Goal: Information Seeking & Learning: Compare options

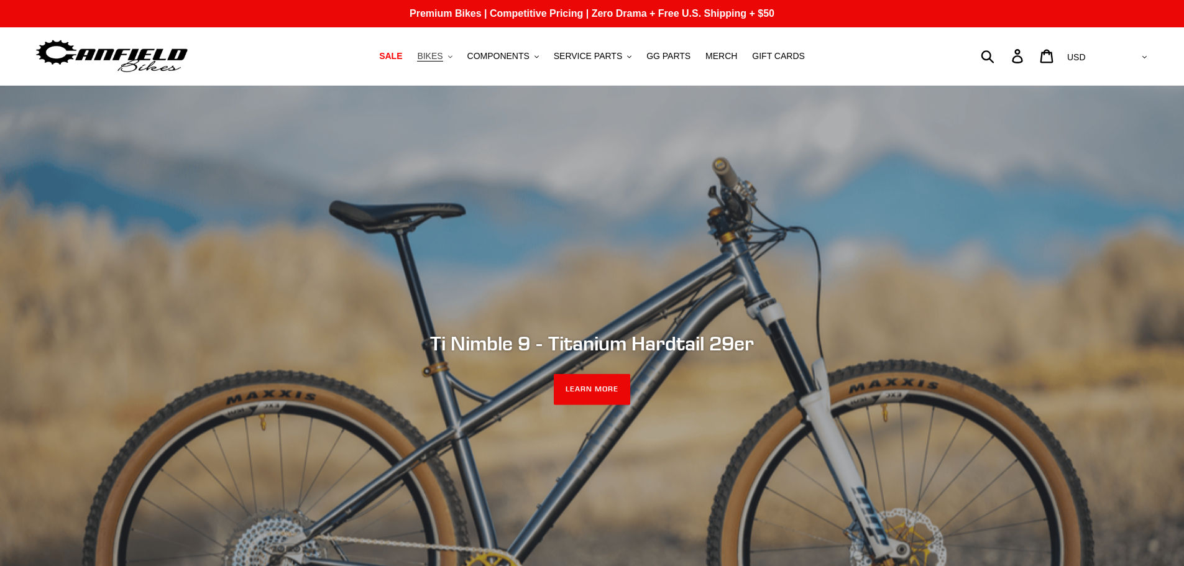
click at [443, 56] on span "BIKES" at bounding box center [429, 56] width 25 height 11
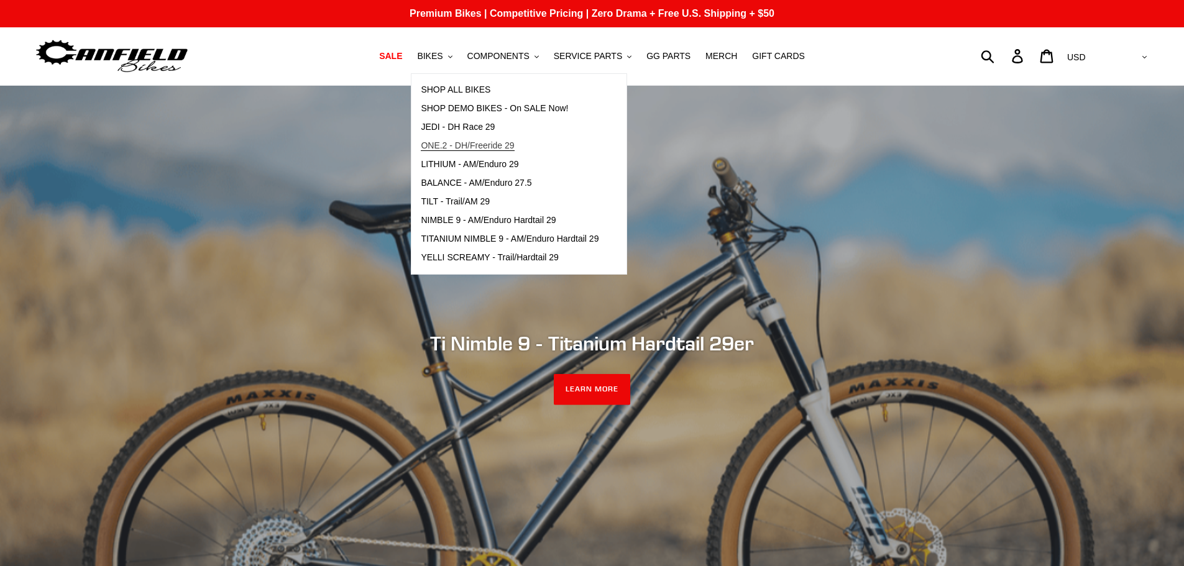
click at [512, 141] on span "ONE.2 - DH/Freeride 29" at bounding box center [467, 145] width 93 height 11
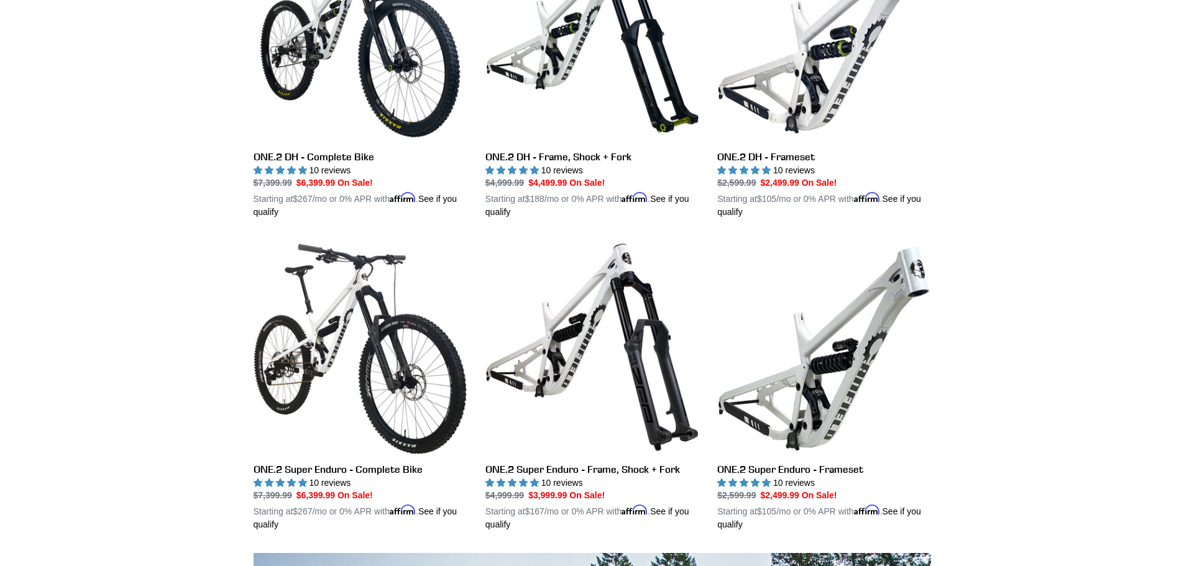
scroll to position [622, 0]
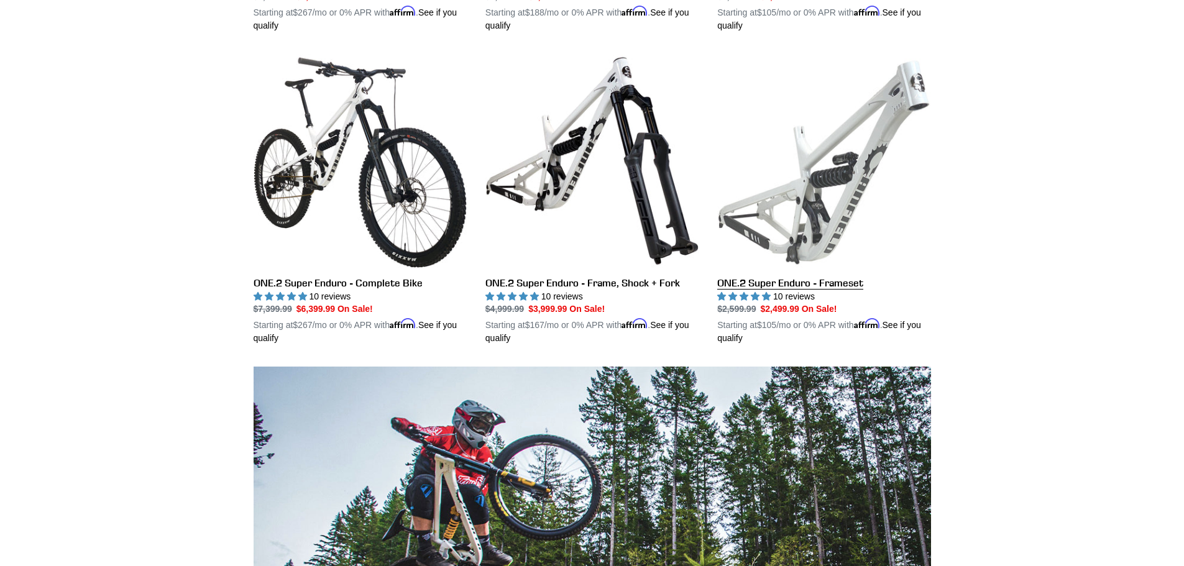
click at [799, 283] on link "ONE.2 Super Enduro - Frameset" at bounding box center [823, 199] width 213 height 291
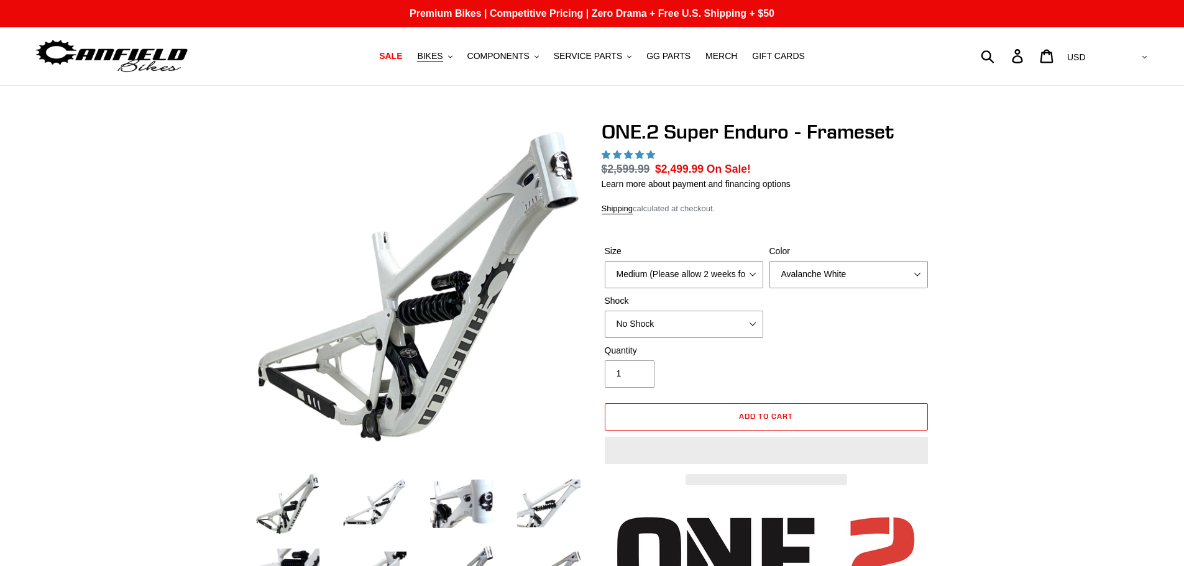
select select "highest-rating"
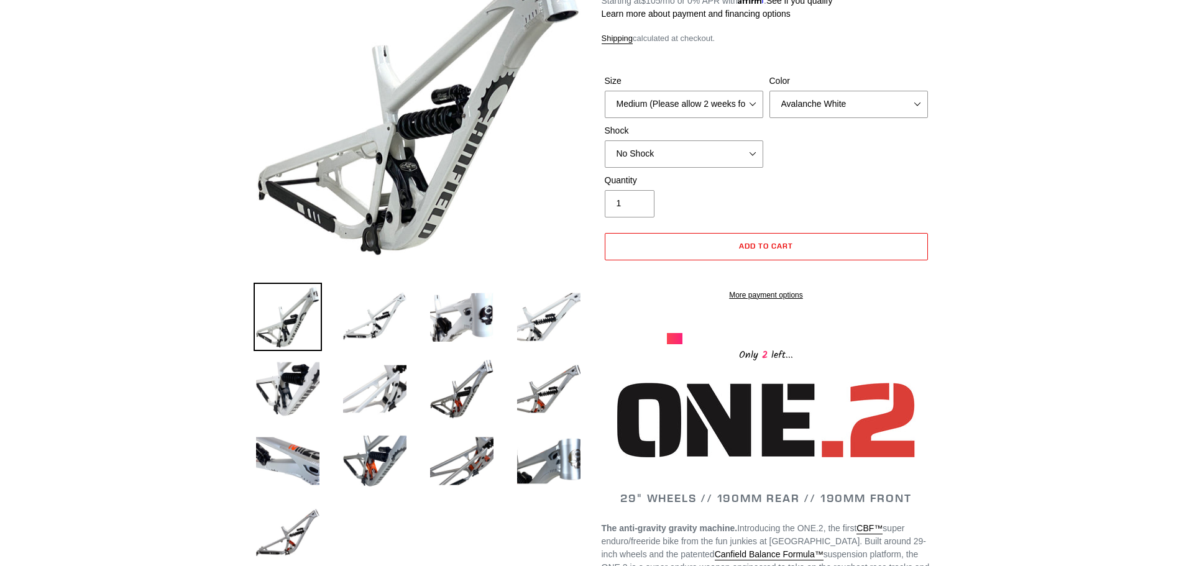
scroll to position [62, 0]
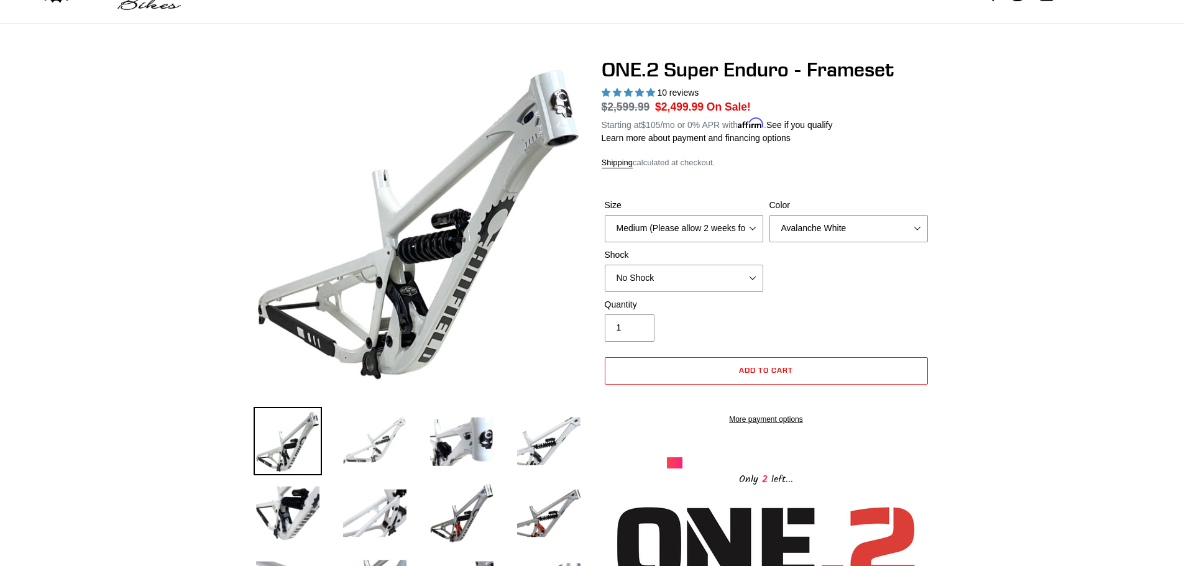
click at [388, 444] on img at bounding box center [375, 441] width 68 height 68
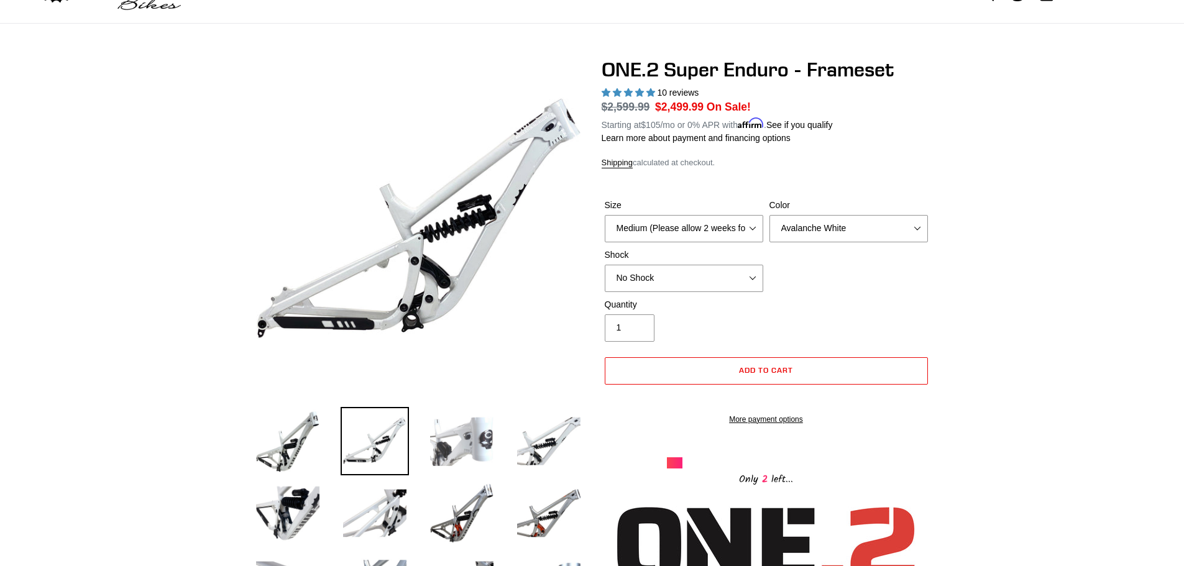
click at [449, 444] on img at bounding box center [462, 441] width 68 height 68
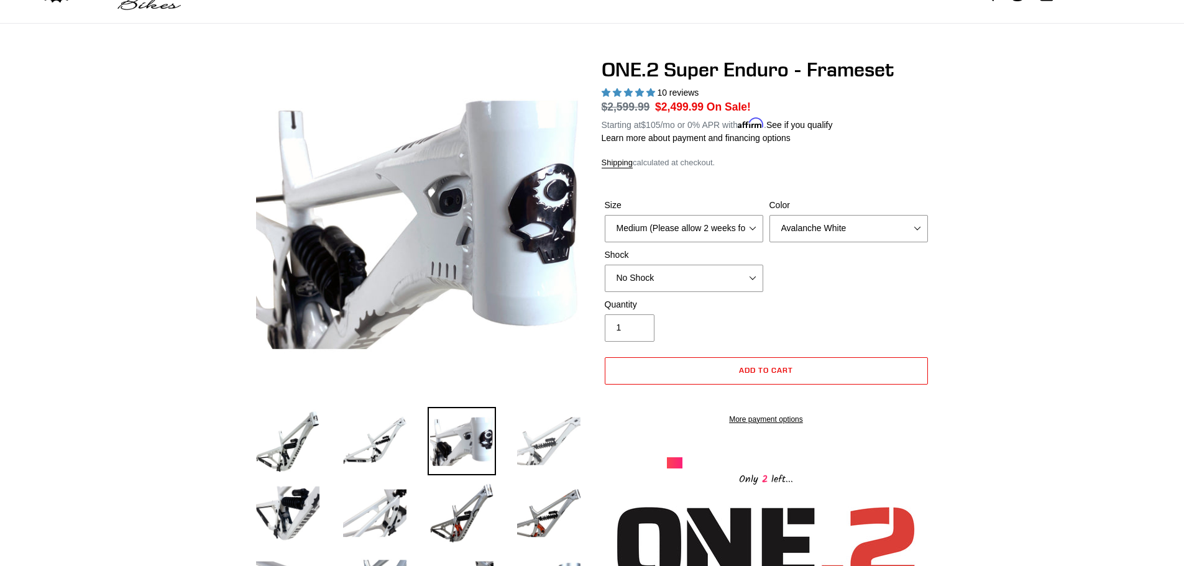
click at [525, 442] on img at bounding box center [549, 441] width 68 height 68
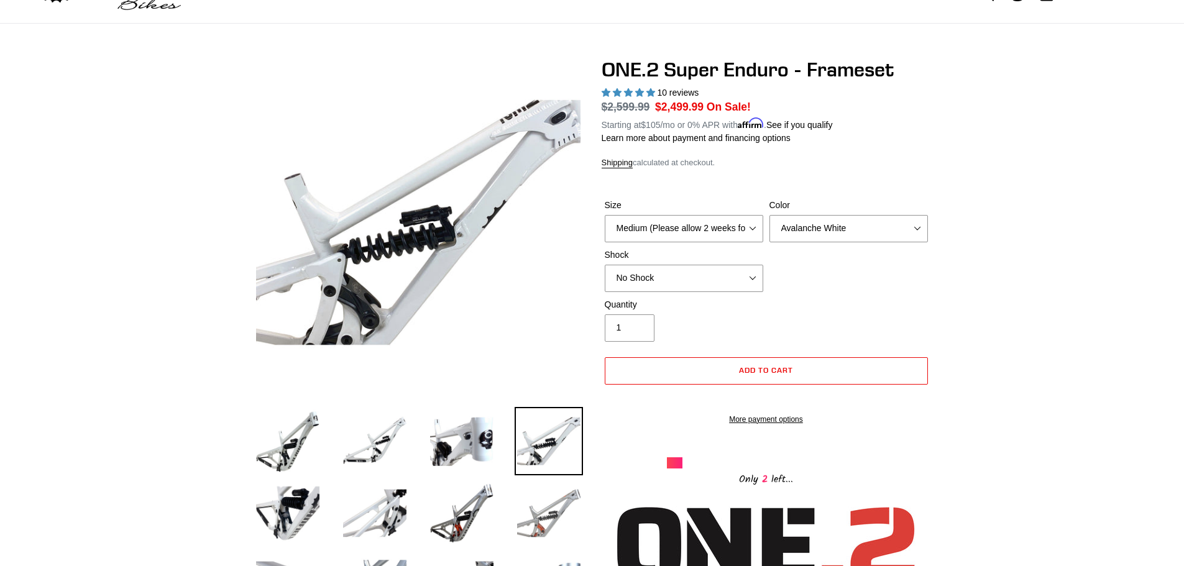
click at [531, 495] on img at bounding box center [549, 513] width 68 height 68
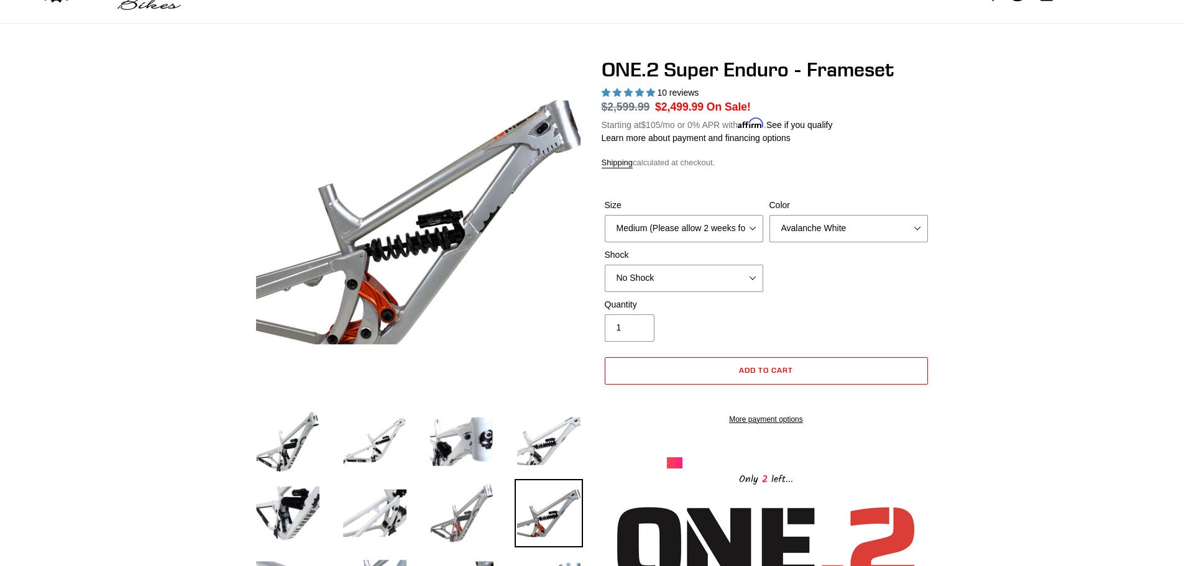
scroll to position [124, 0]
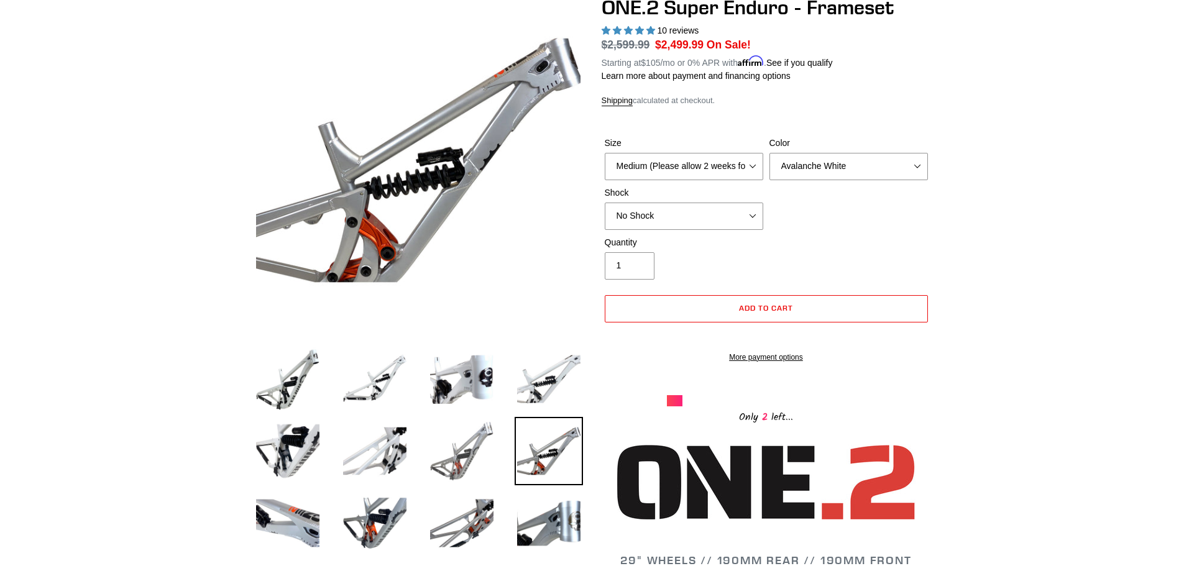
click at [453, 454] on img at bounding box center [462, 451] width 68 height 68
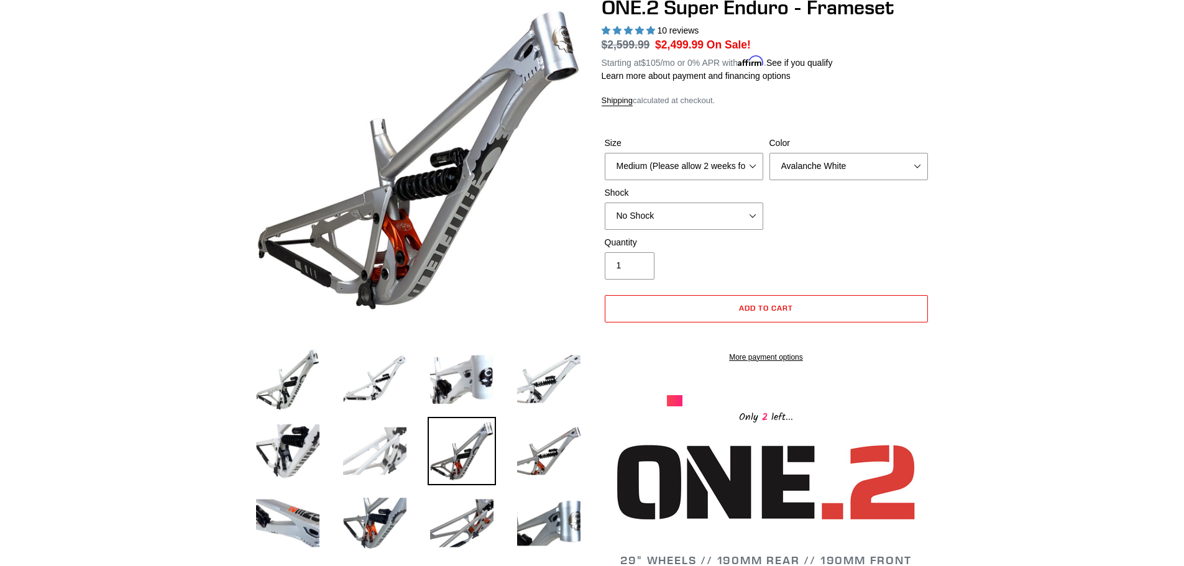
click at [389, 455] on img at bounding box center [375, 451] width 68 height 68
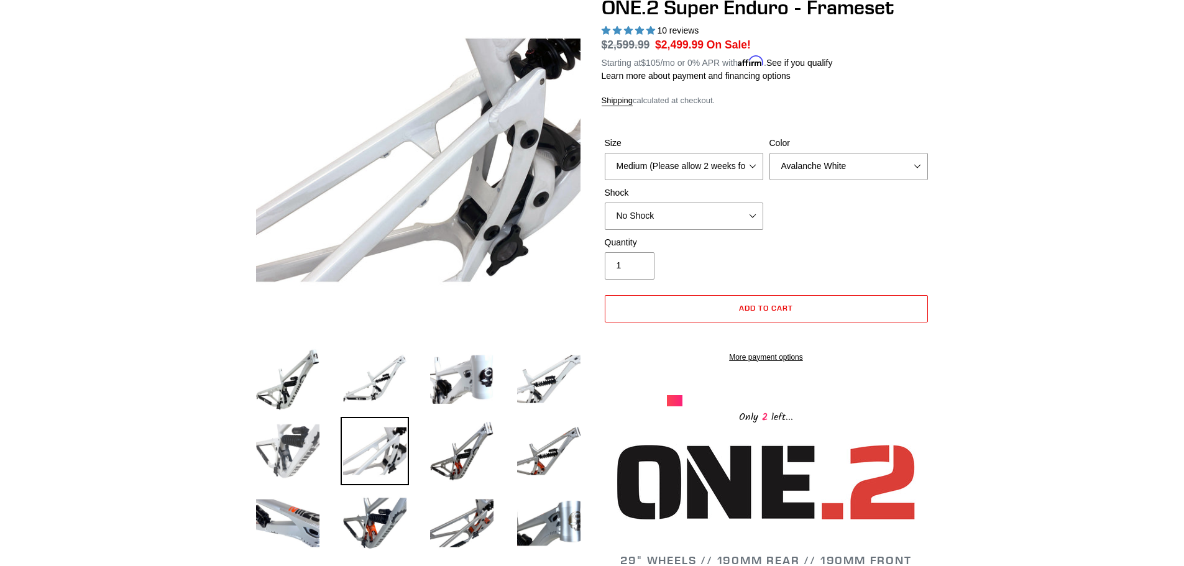
click at [312, 452] on img at bounding box center [288, 451] width 68 height 68
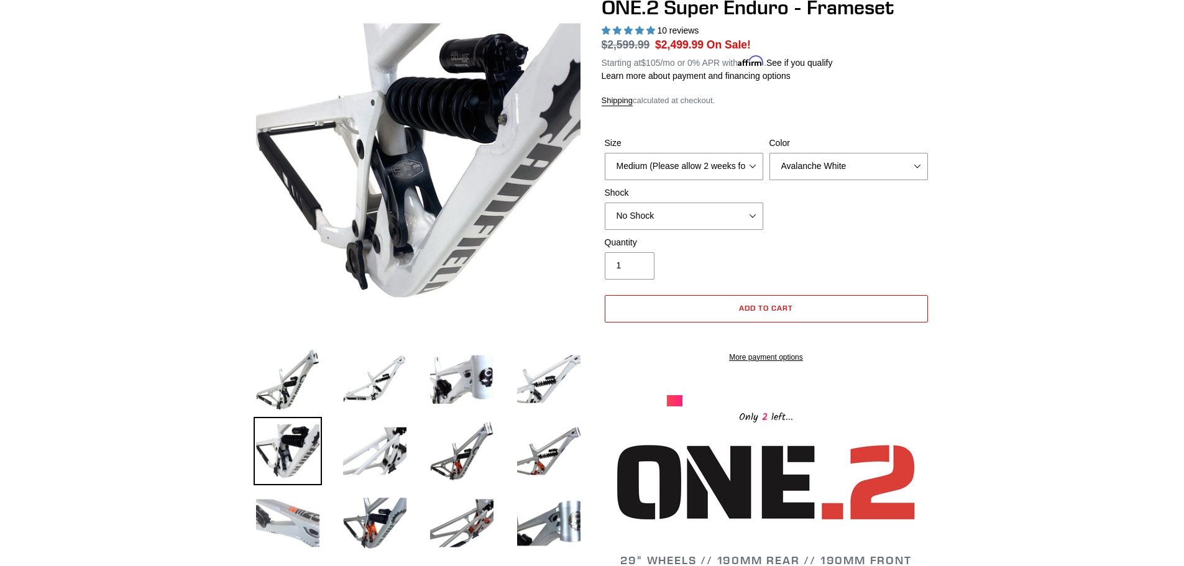
click at [301, 512] on img at bounding box center [288, 523] width 68 height 68
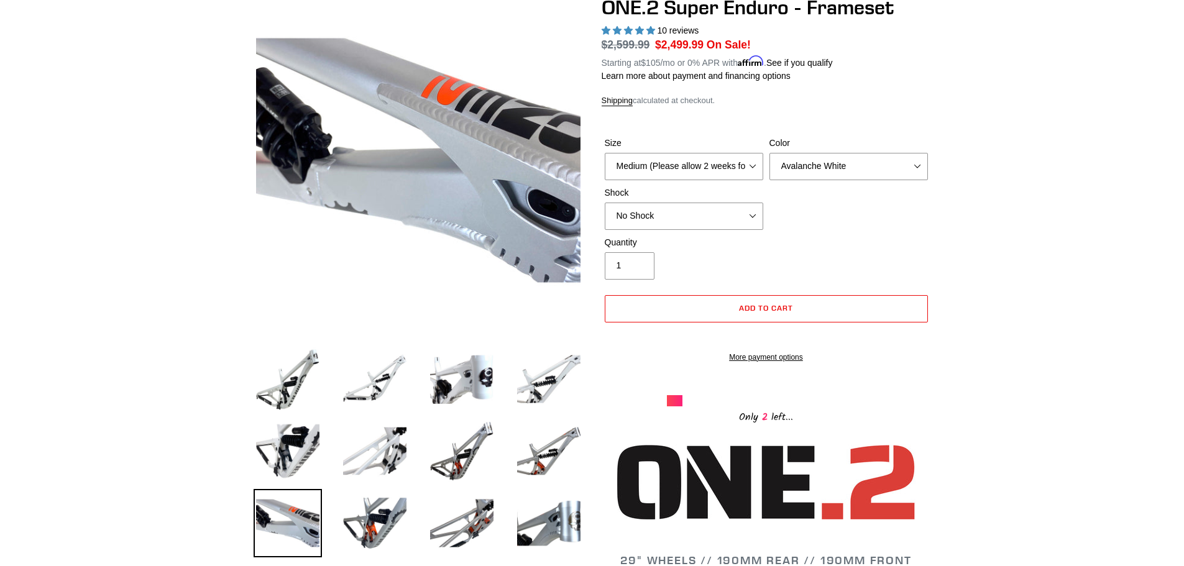
scroll to position [186, 0]
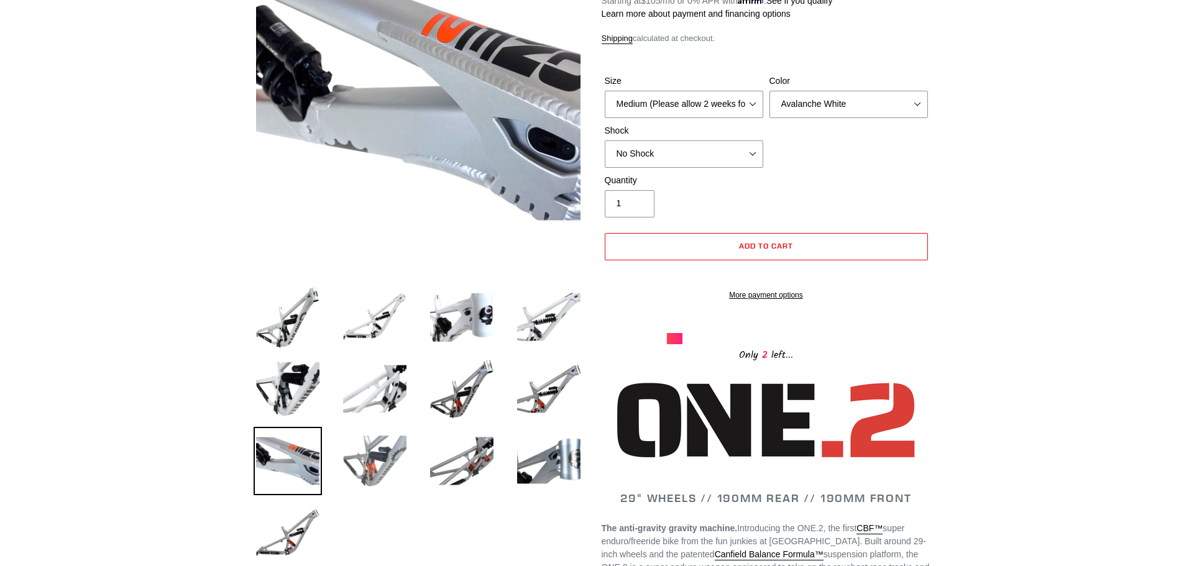
click at [359, 467] on img at bounding box center [375, 461] width 68 height 68
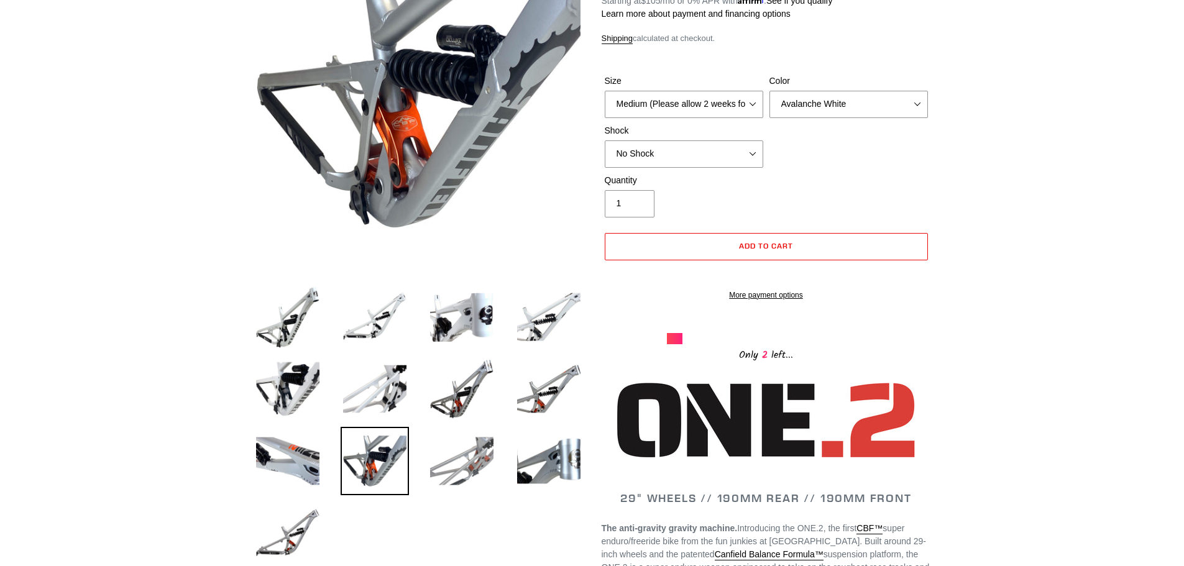
click at [455, 453] on img at bounding box center [462, 461] width 68 height 68
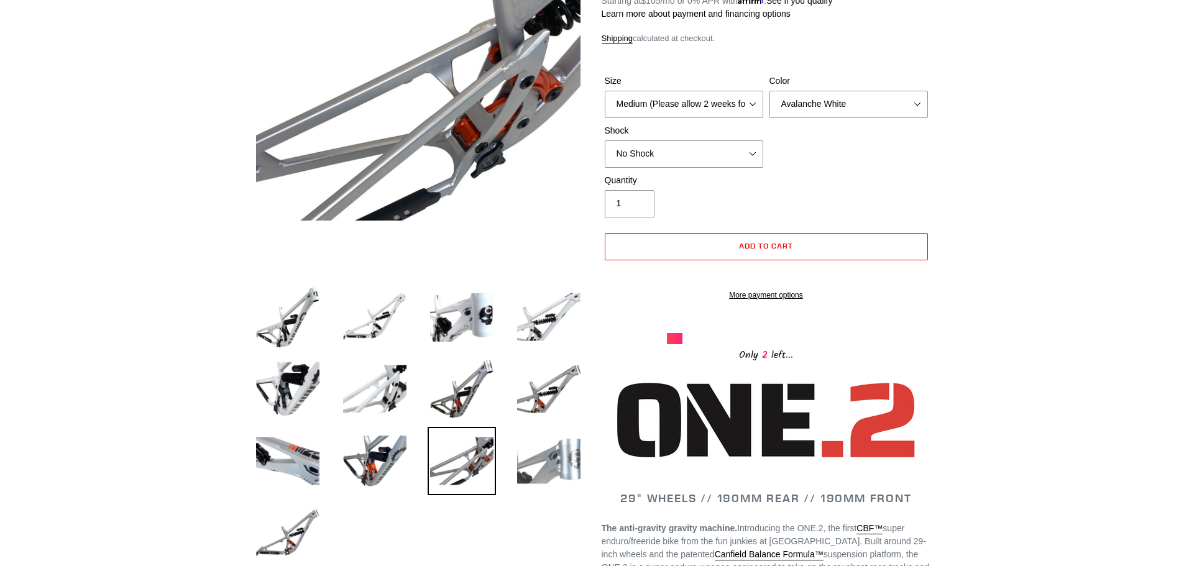
click at [546, 451] on img at bounding box center [549, 461] width 68 height 68
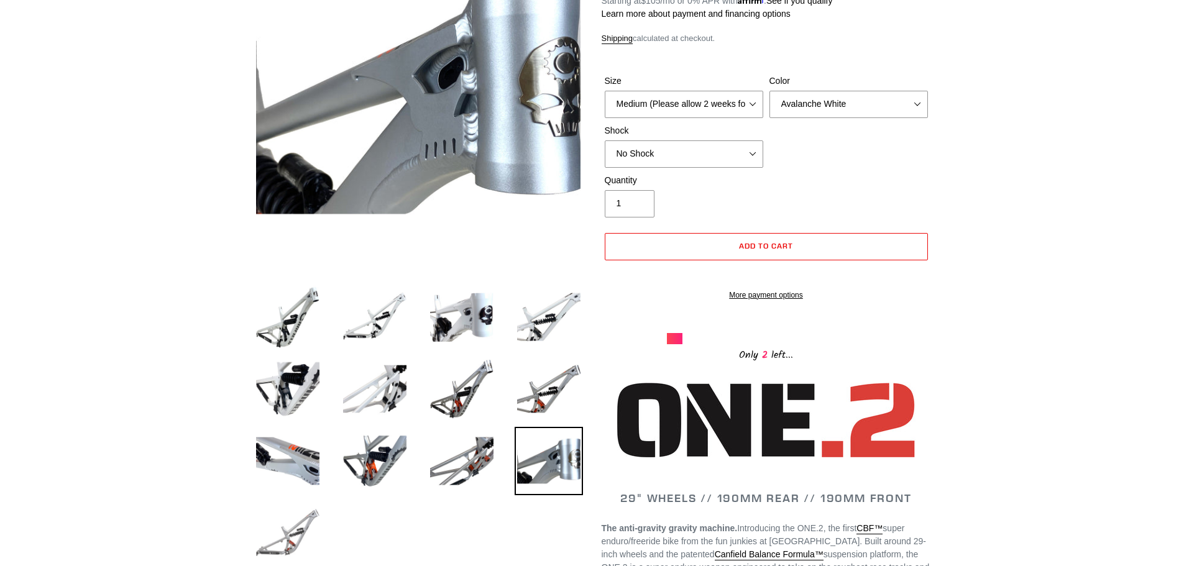
scroll to position [249, 0]
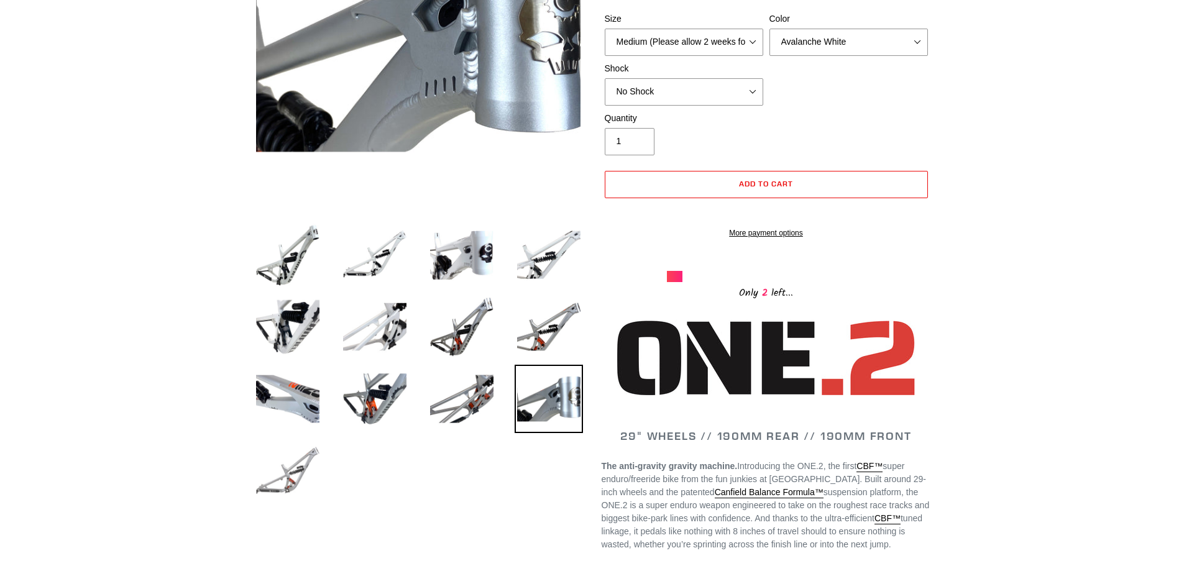
click at [265, 457] on img at bounding box center [288, 471] width 68 height 68
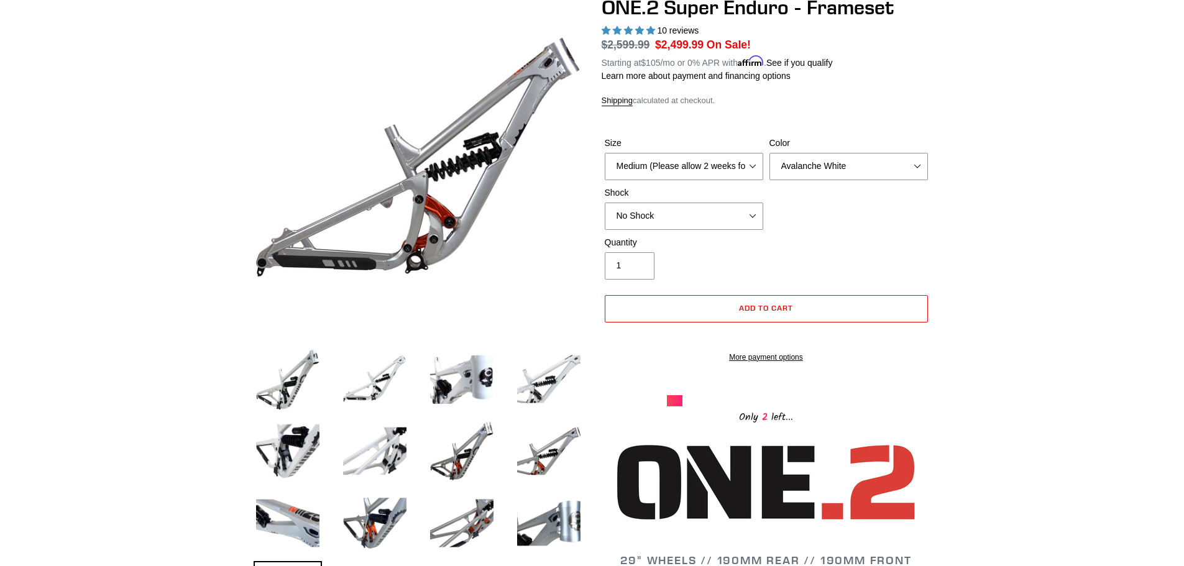
scroll to position [0, 0]
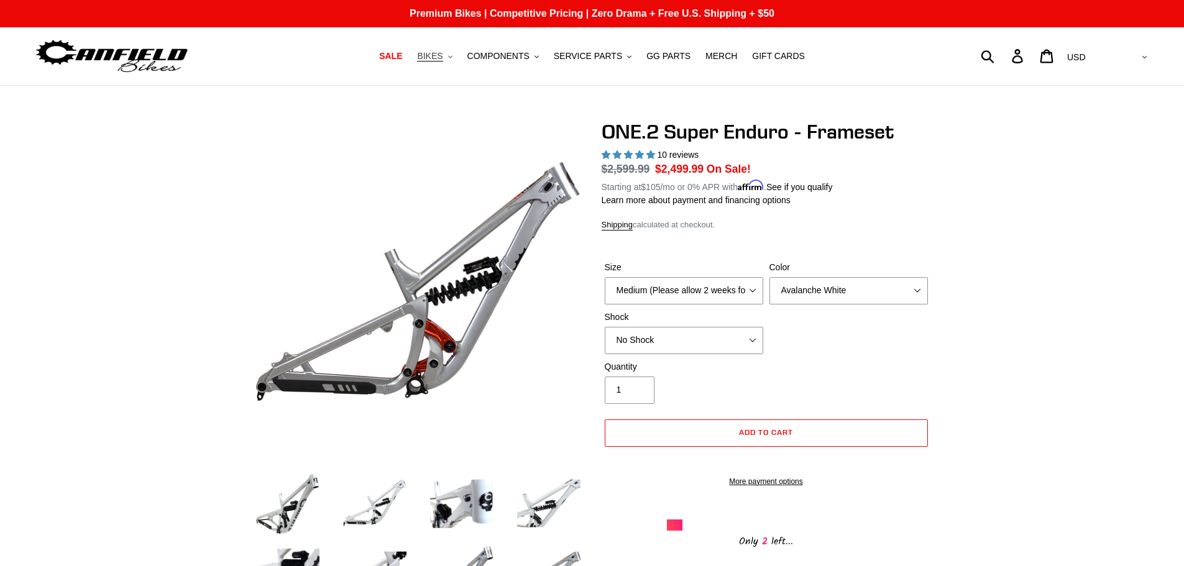
click at [443, 57] on span "BIKES" at bounding box center [429, 56] width 25 height 11
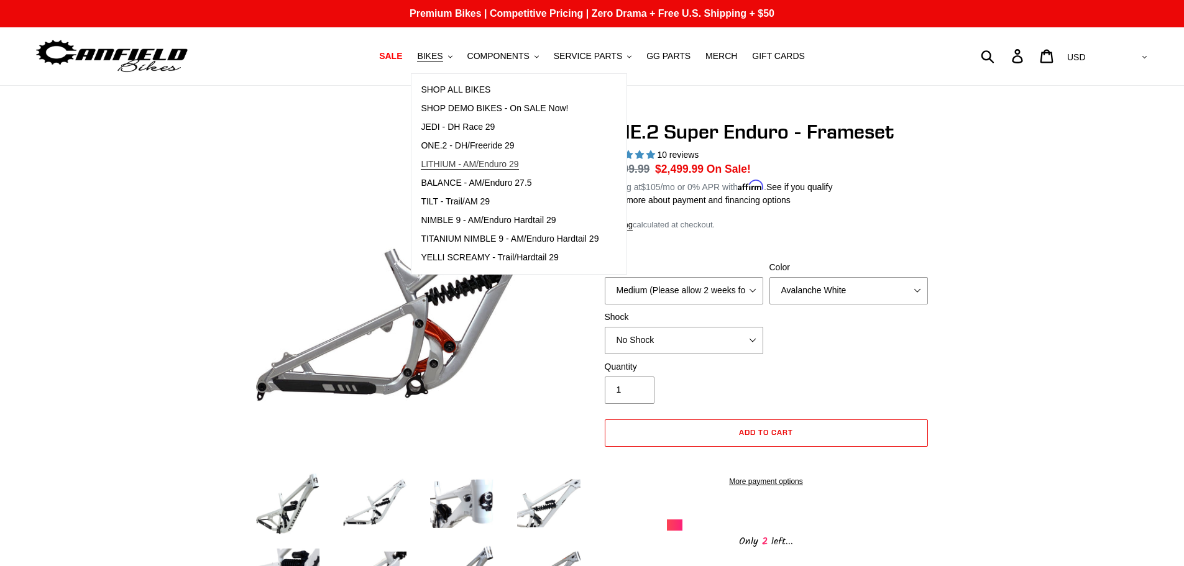
click at [518, 163] on span "LITHIUM - AM/Enduro 29" at bounding box center [470, 164] width 98 height 11
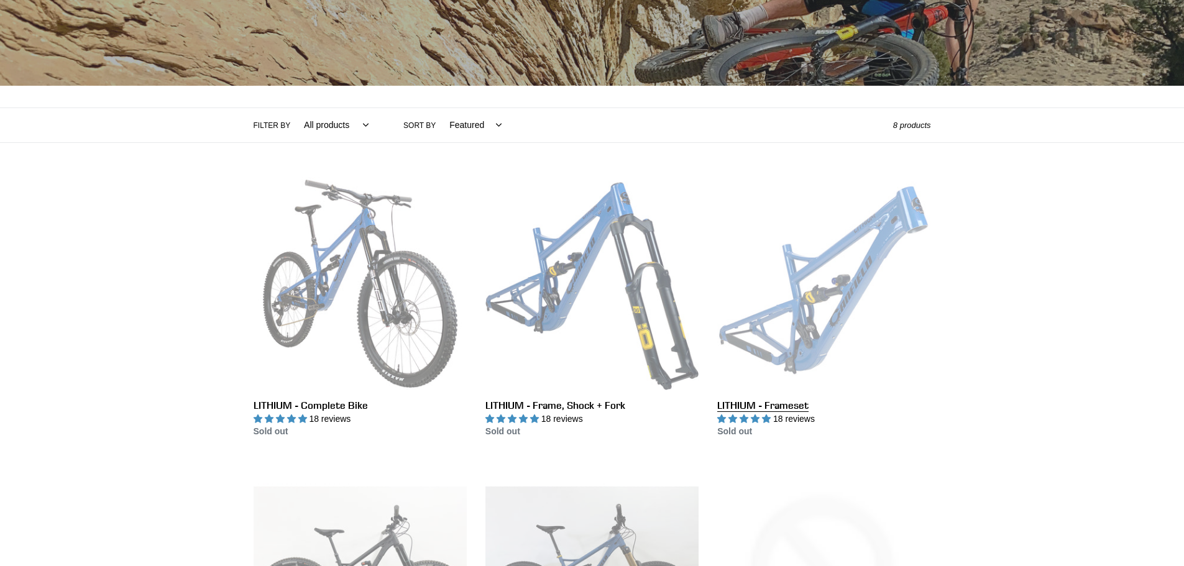
click at [773, 407] on link "LITHIUM - Frameset" at bounding box center [823, 308] width 213 height 262
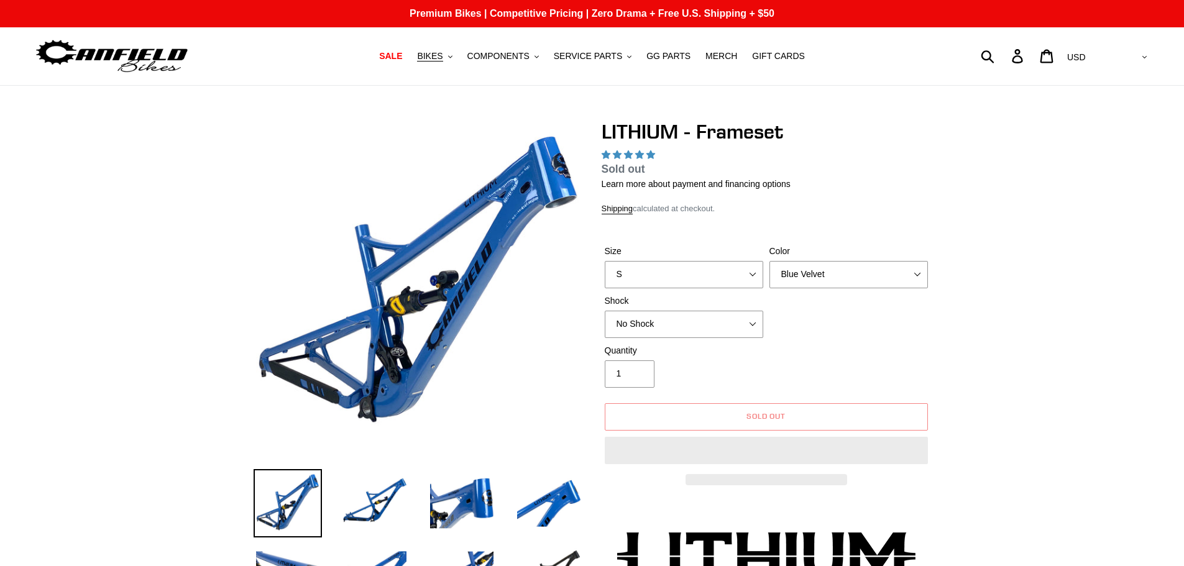
select select "highest-rating"
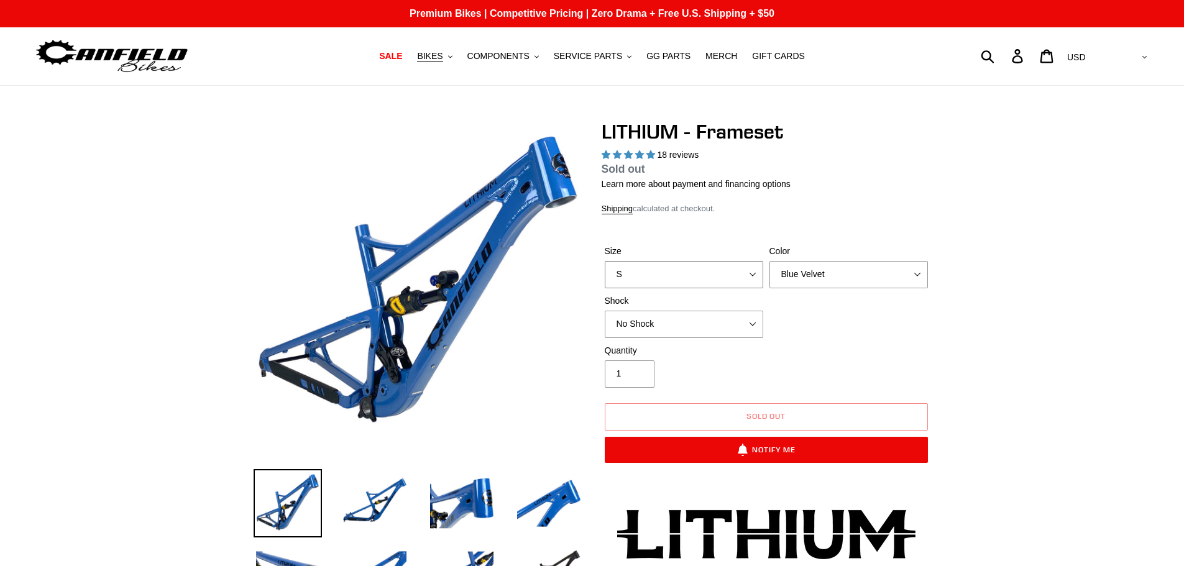
click at [748, 276] on select "S M L XL" at bounding box center [684, 274] width 159 height 27
select select "L"
click at [605, 275] on select "S M L XL" at bounding box center [684, 274] width 159 height 27
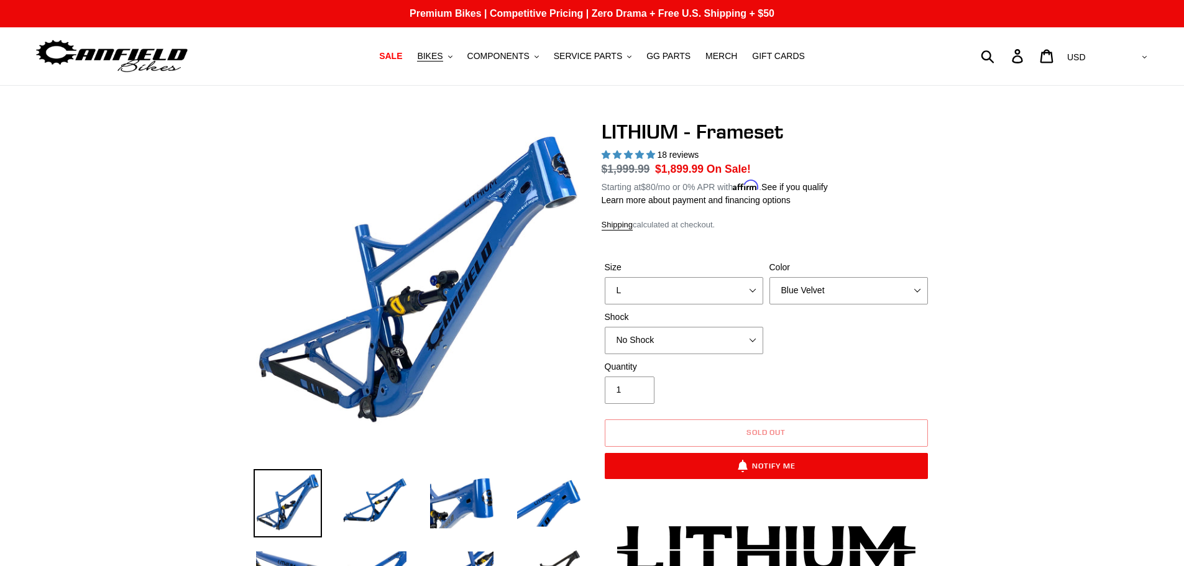
click at [443, 54] on span "BIKES" at bounding box center [429, 56] width 25 height 11
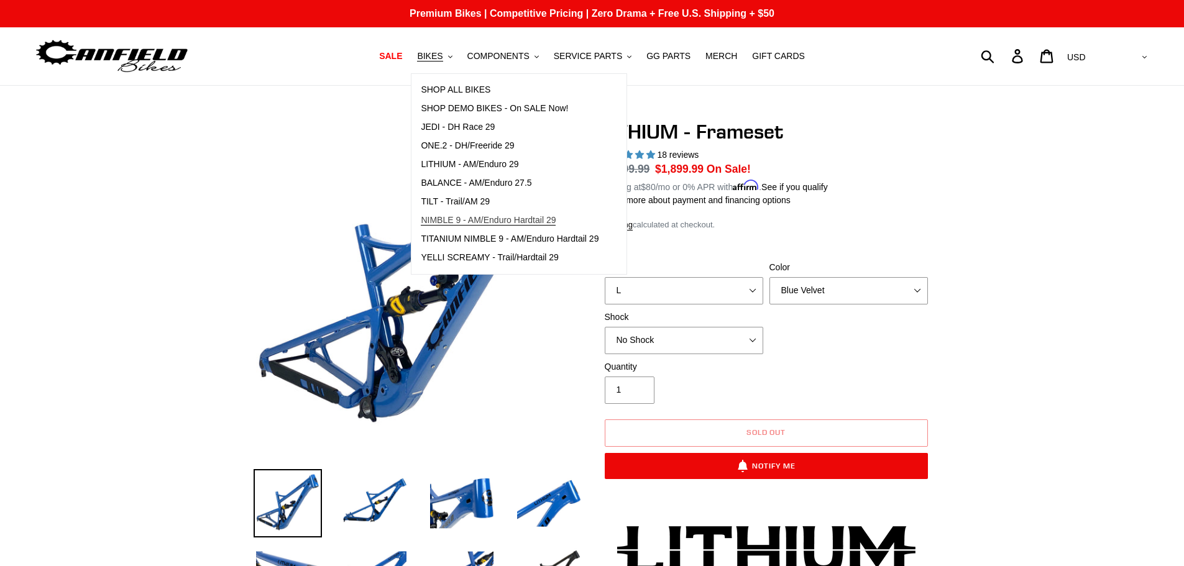
click at [555, 220] on span "NIMBLE 9 - AM/Enduro Hardtail 29" at bounding box center [488, 220] width 135 height 11
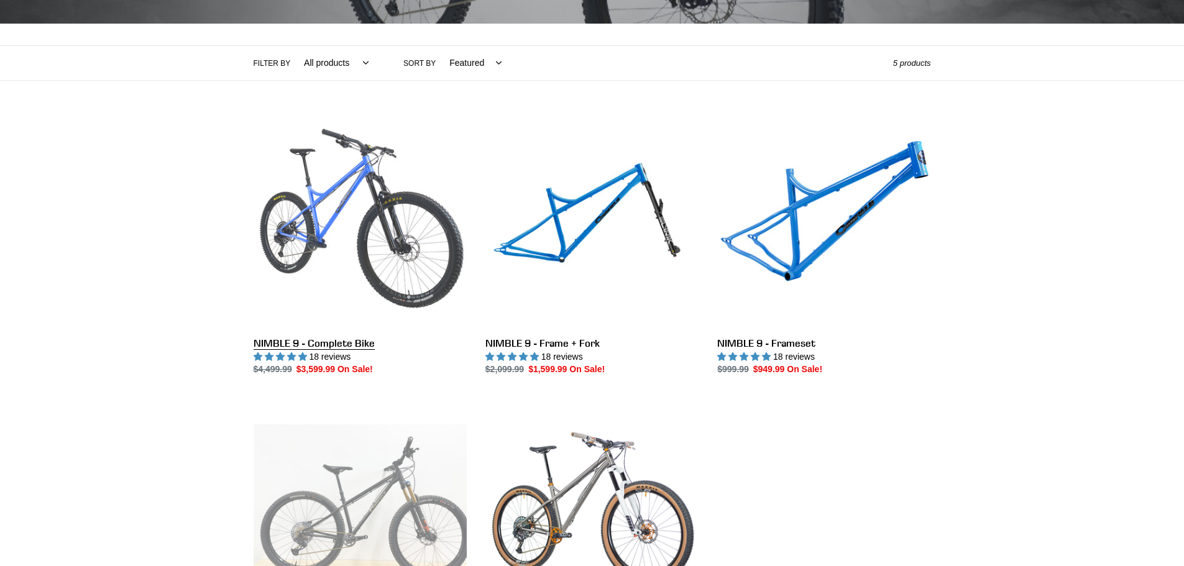
scroll to position [311, 0]
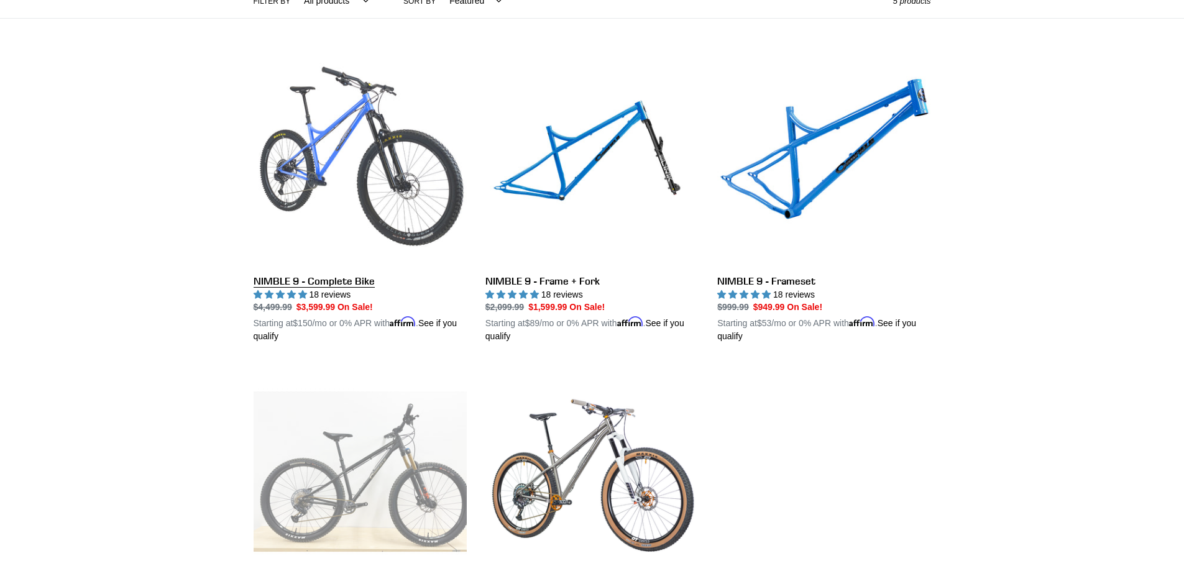
click at [325, 281] on link "NIMBLE 9 - Complete Bike" at bounding box center [360, 198] width 213 height 291
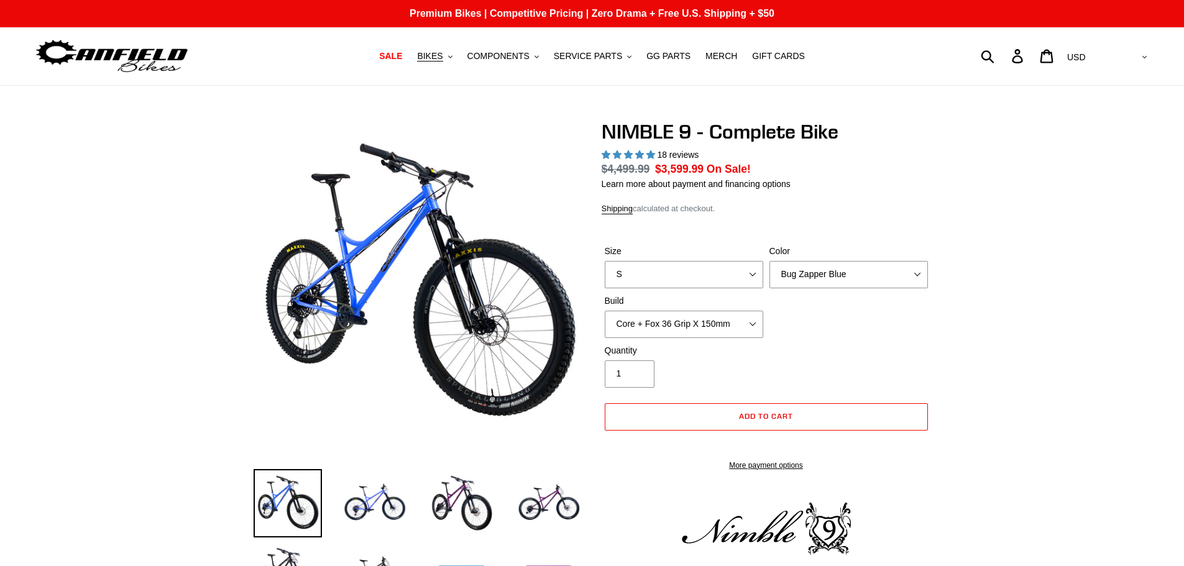
select select "highest-rating"
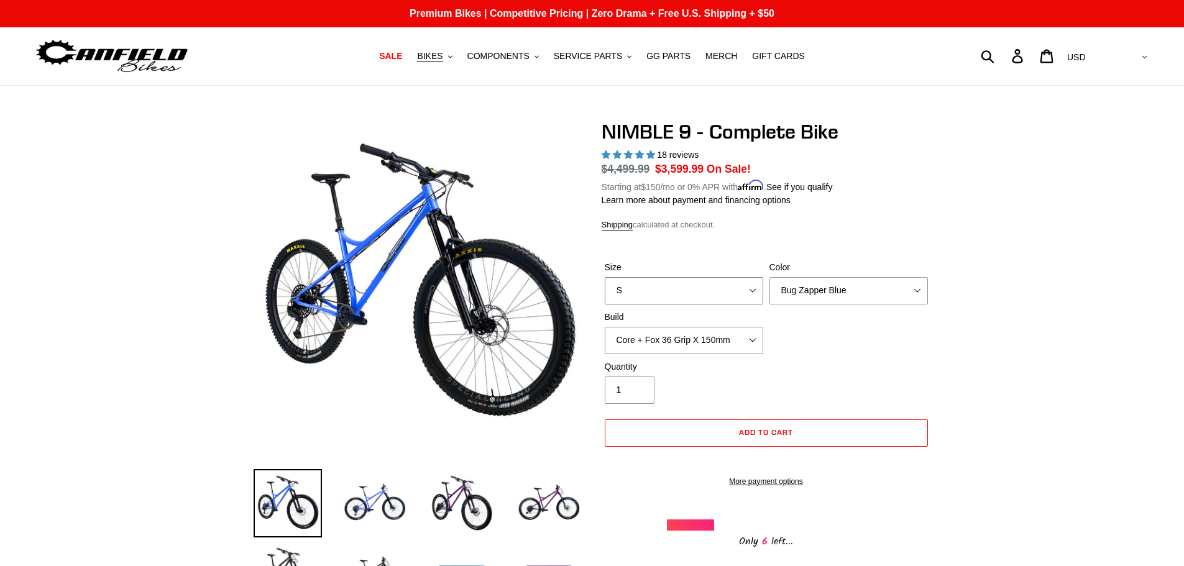
click at [717, 290] on select "S M L XL" at bounding box center [684, 290] width 159 height 27
select select "L"
click at [605, 277] on select "S M L XL" at bounding box center [684, 290] width 159 height 27
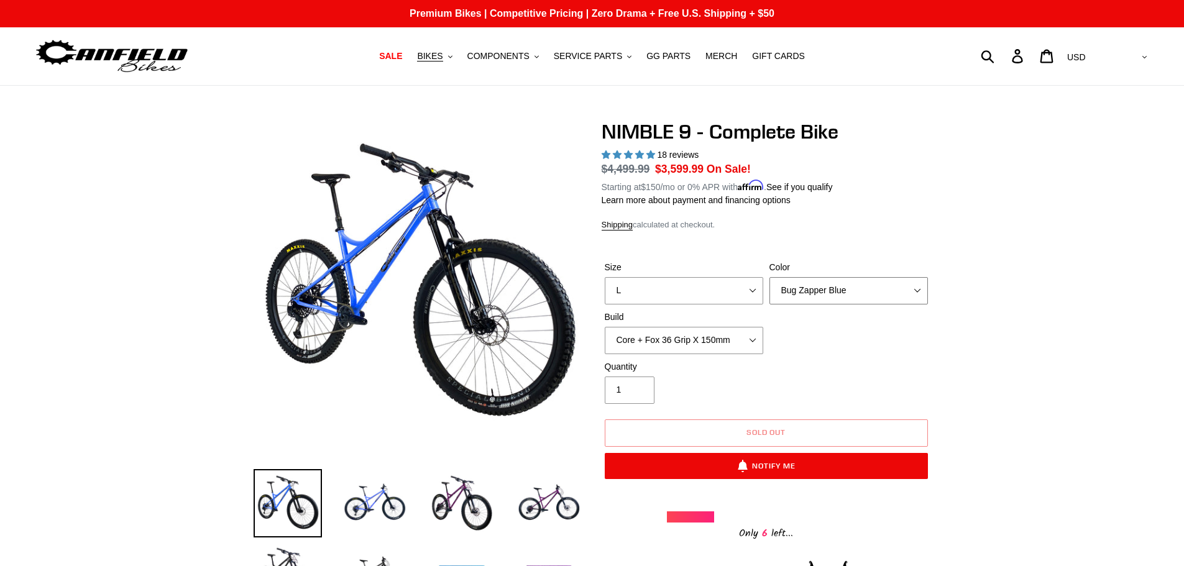
click at [801, 294] on select "Bug Zapper Blue Purple Haze - Sold Out Galaxy Black" at bounding box center [849, 290] width 159 height 27
click at [770, 277] on select "Bug Zapper Blue Purple Haze - Sold Out Galaxy Black" at bounding box center [849, 290] width 159 height 27
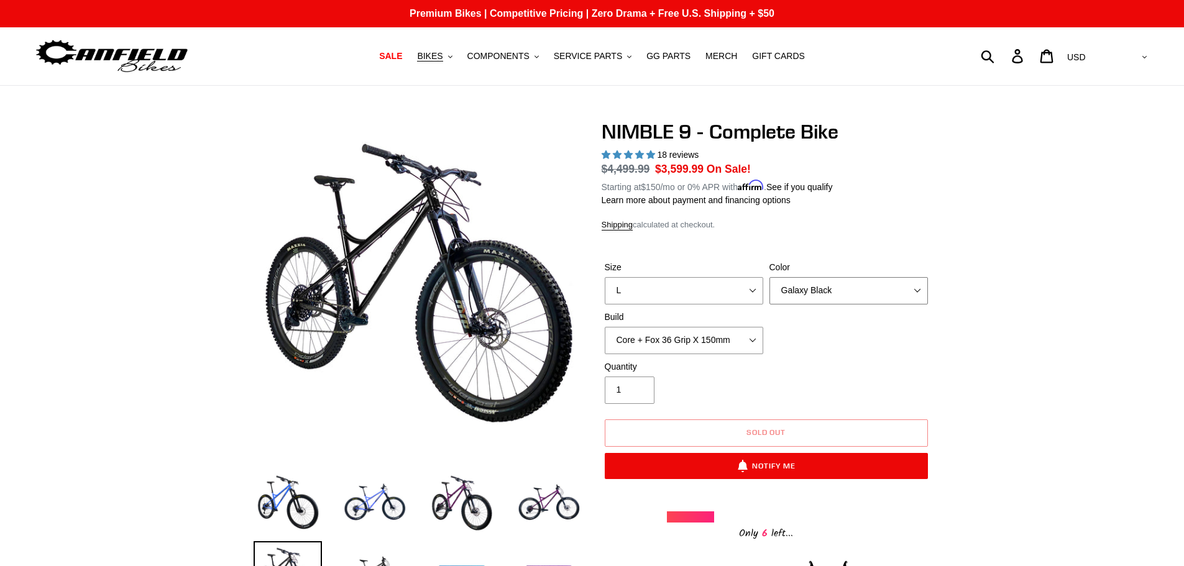
click at [824, 295] on select "Bug Zapper Blue Purple Haze - Sold Out Galaxy Black" at bounding box center [849, 290] width 159 height 27
click at [770, 277] on select "Bug Zapper Blue Purple Haze - Sold Out Galaxy Black" at bounding box center [849, 290] width 159 height 27
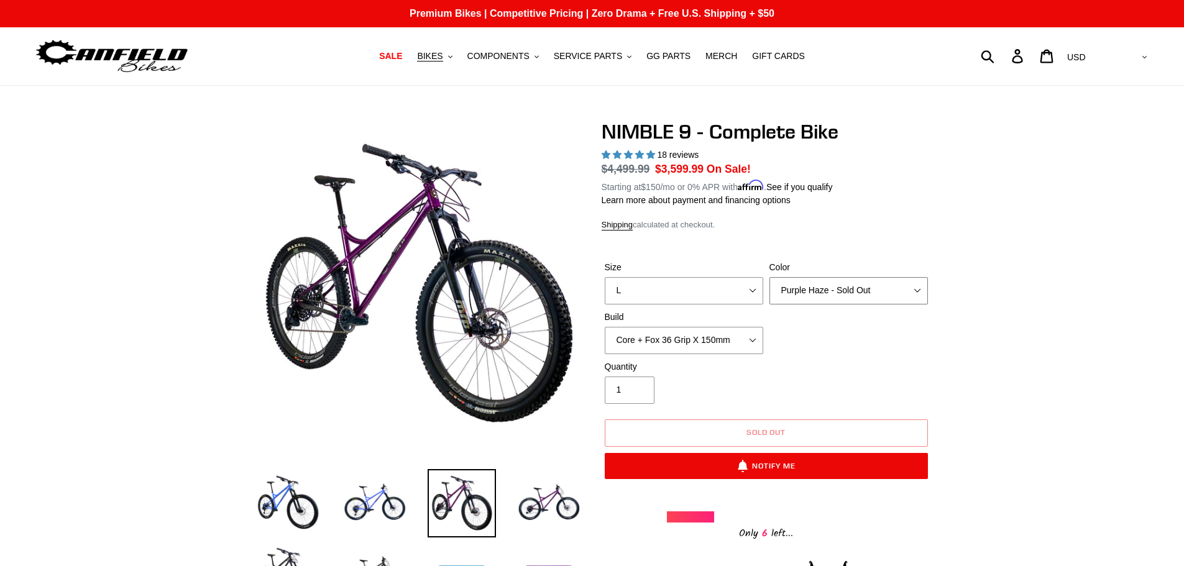
click at [824, 294] on select "Bug Zapper Blue Purple Haze - Sold Out Galaxy Black" at bounding box center [849, 290] width 159 height 27
click at [770, 277] on select "Bug Zapper Blue Purple Haze - Sold Out Galaxy Black" at bounding box center [849, 290] width 159 height 27
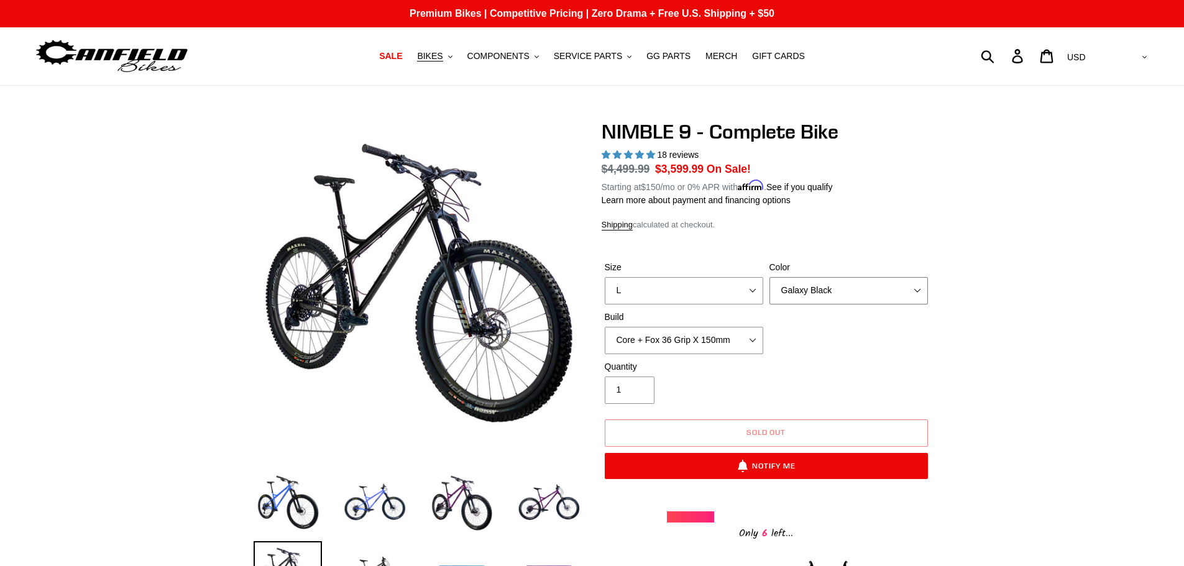
click at [824, 293] on select "Bug Zapper Blue Purple Haze - Sold Out Galaxy Black" at bounding box center [849, 290] width 159 height 27
click at [770, 277] on select "Bug Zapper Blue Purple Haze - Sold Out Galaxy Black" at bounding box center [849, 290] width 159 height 27
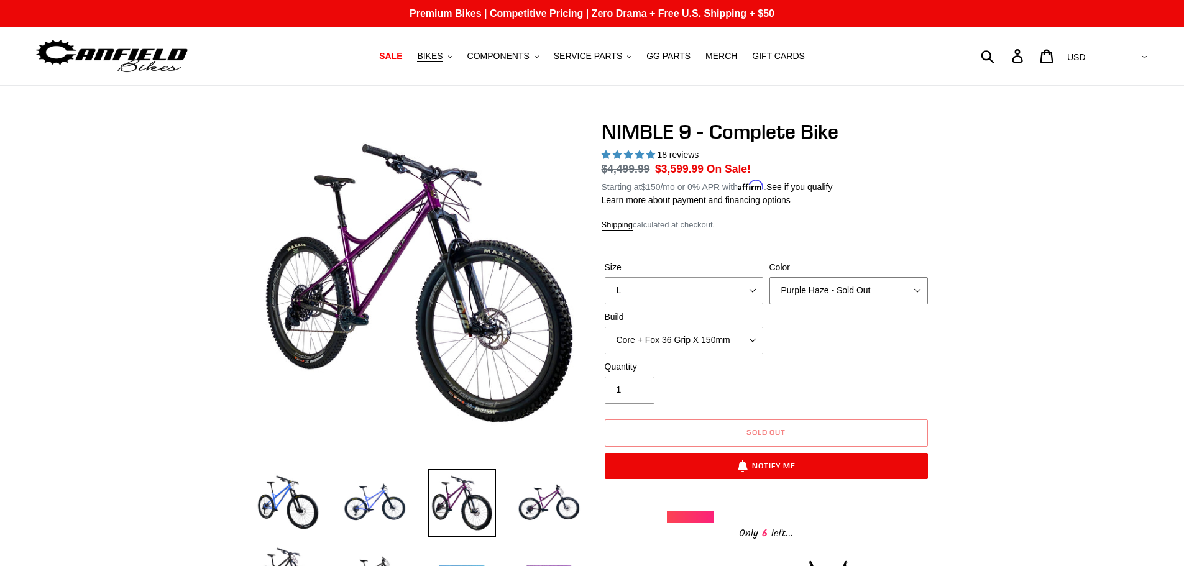
click at [827, 295] on select "Bug Zapper Blue Purple Haze - Sold Out Galaxy Black" at bounding box center [849, 290] width 159 height 27
select select "Bug Zapper Blue"
click at [770, 277] on select "Bug Zapper Blue Purple Haze - Sold Out Galaxy Black" at bounding box center [849, 290] width 159 height 27
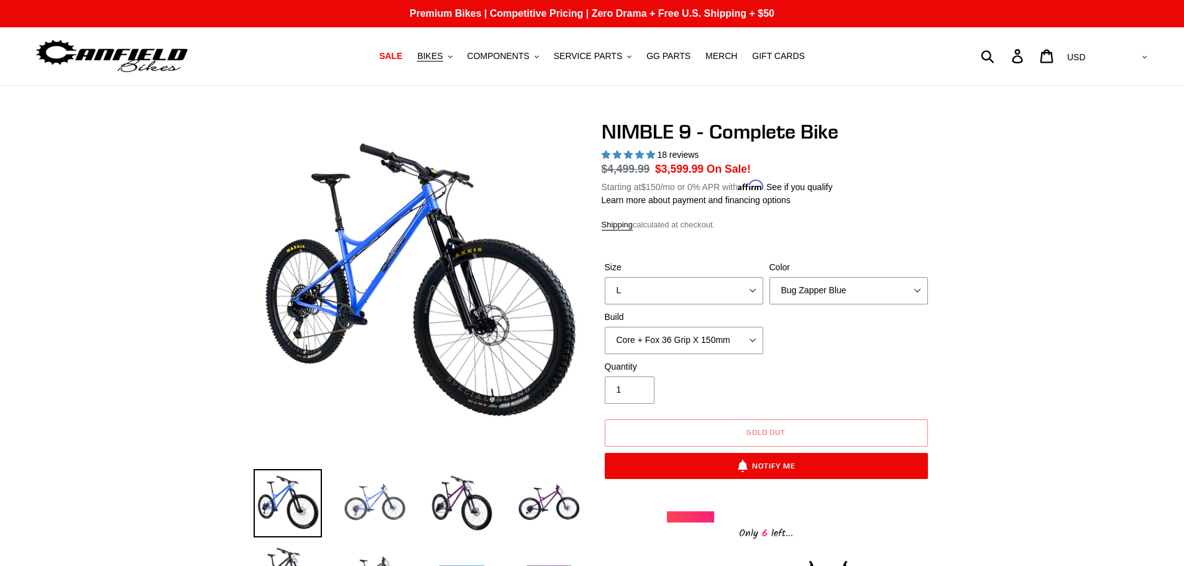
click at [402, 512] on img at bounding box center [375, 503] width 68 height 68
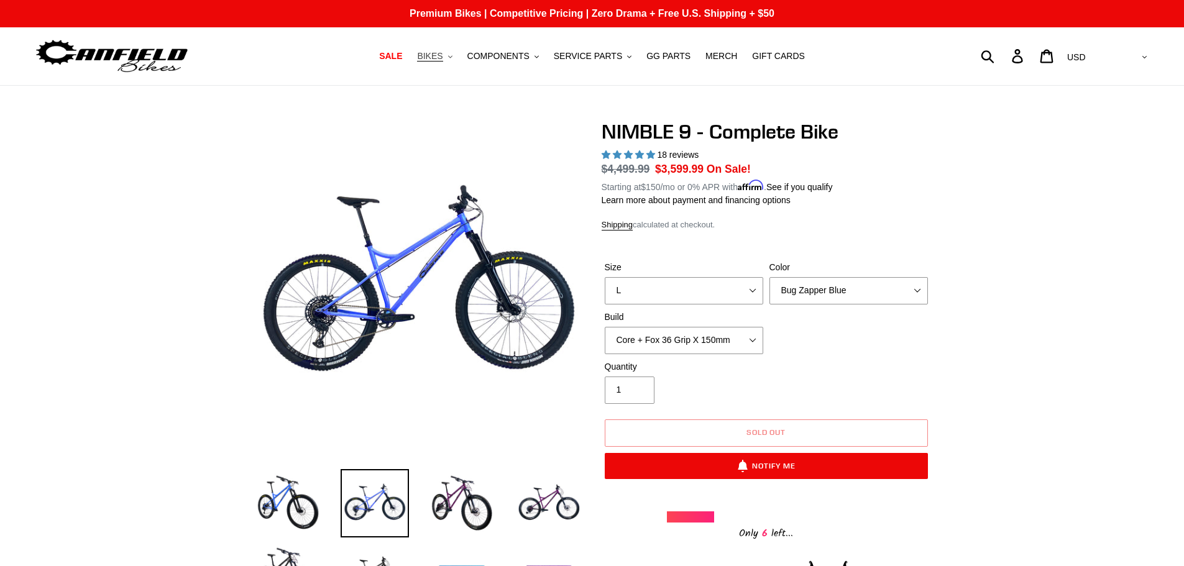
click at [453, 58] on icon ".cls-1{fill:#231f20}" at bounding box center [450, 57] width 4 height 4
